Goal: Find specific page/section

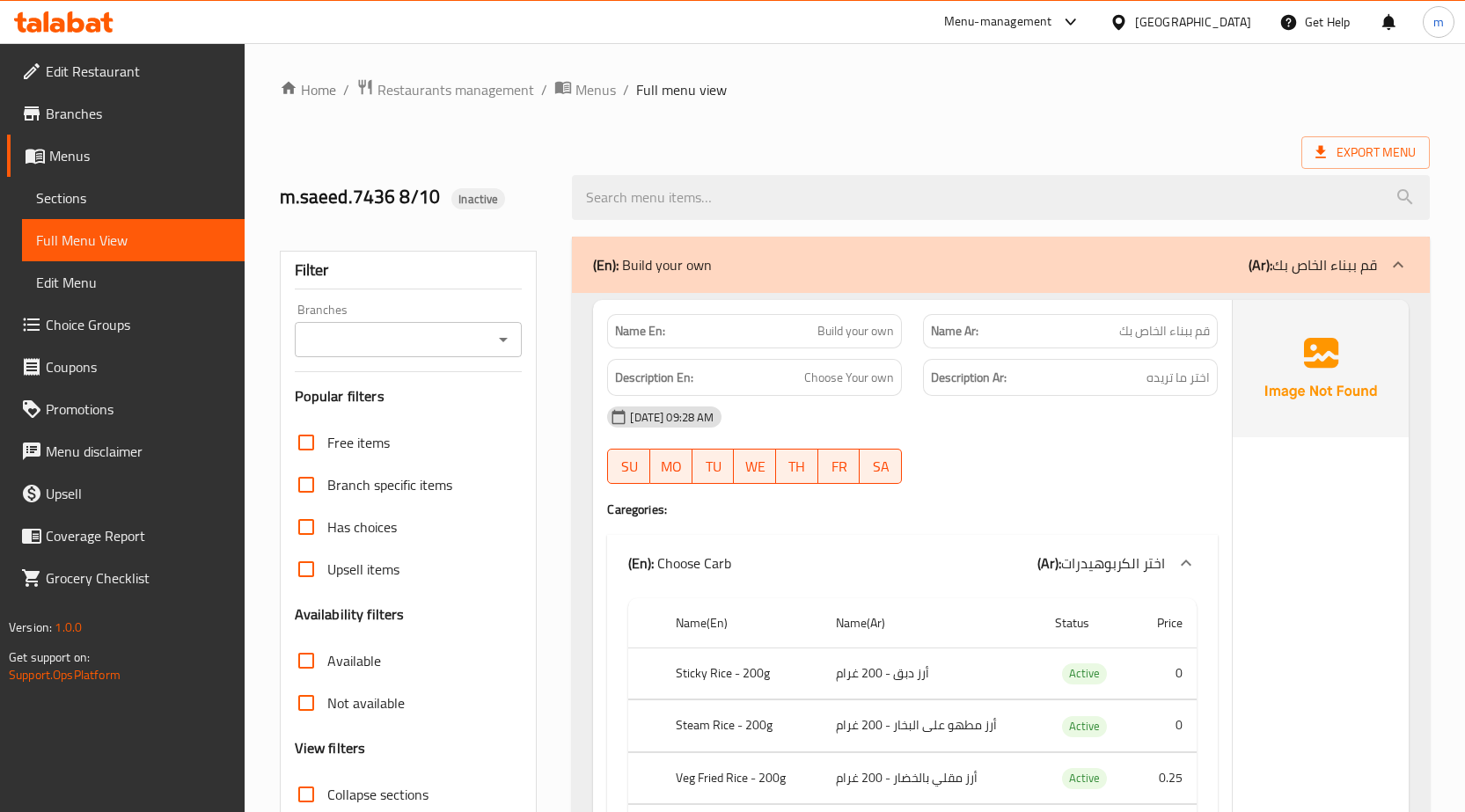
scroll to position [2838, 0]
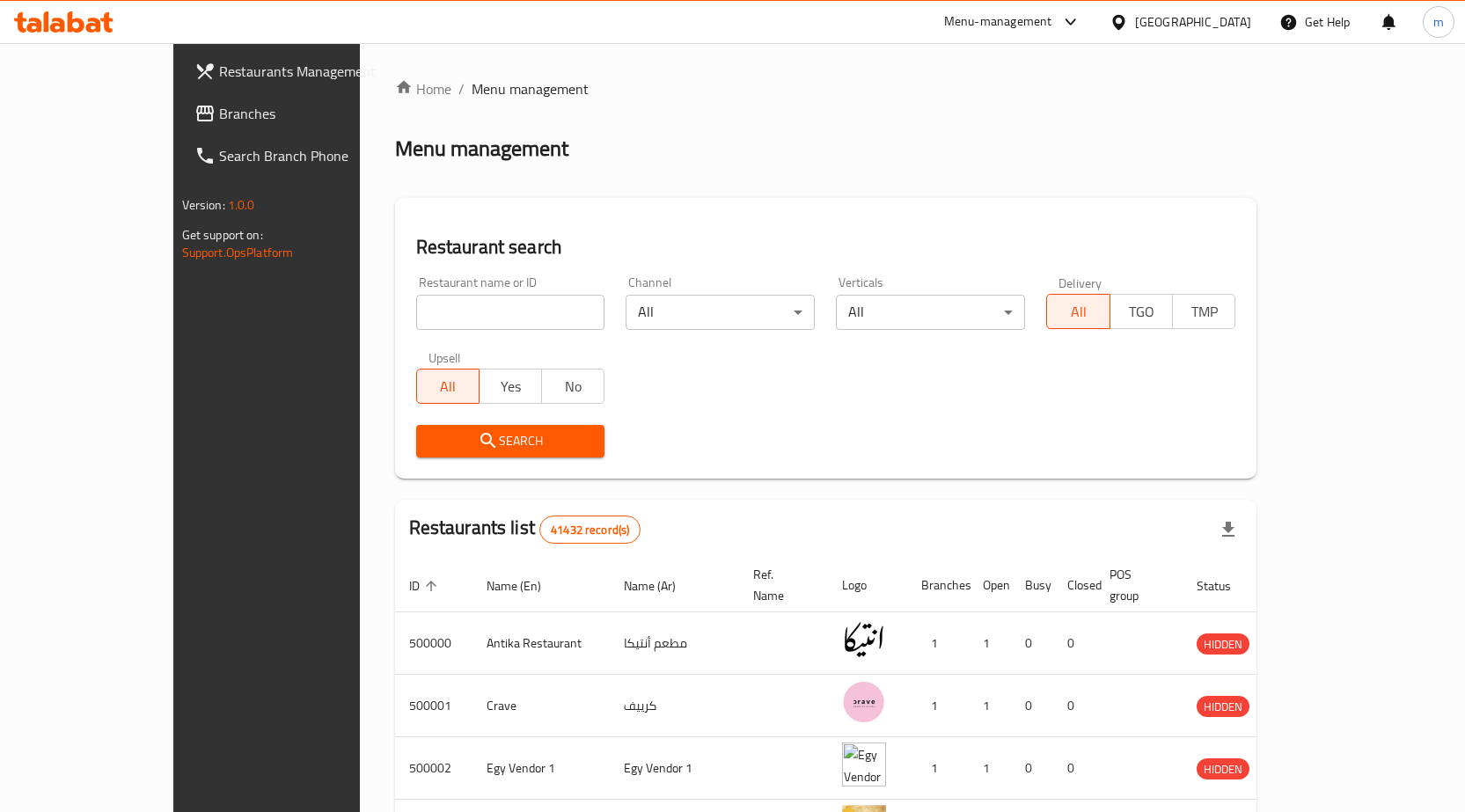
click at [1212, 6] on div "[GEOGRAPHIC_DATA]" at bounding box center [1181, 22] width 170 height 42
click at [1135, 14] on div at bounding box center [1122, 22] width 25 height 20
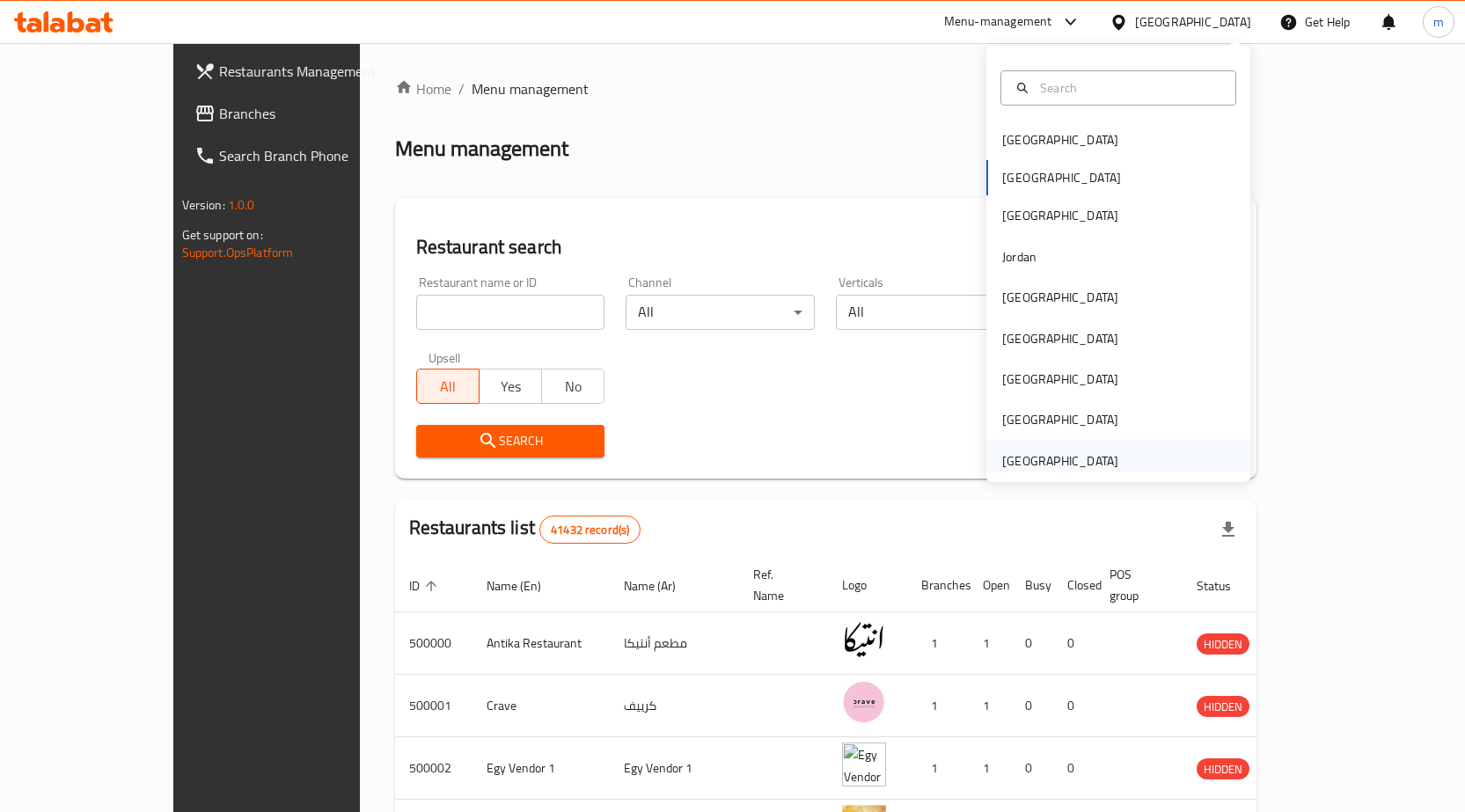
click at [1069, 458] on div "[GEOGRAPHIC_DATA]" at bounding box center [1060, 460] width 116 height 20
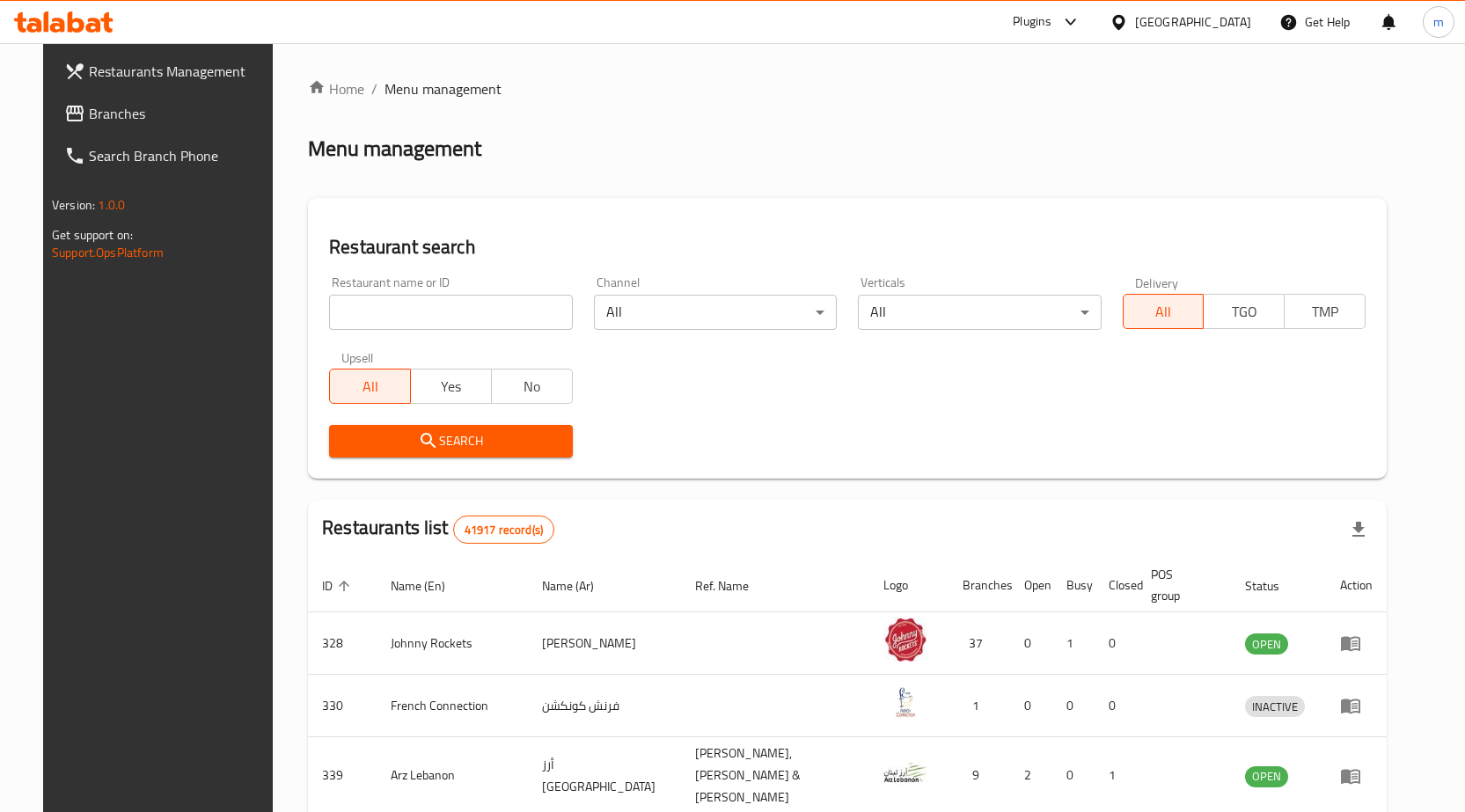
click at [89, 119] on span "Branches" at bounding box center [181, 113] width 185 height 22
